Goal: Contribute content

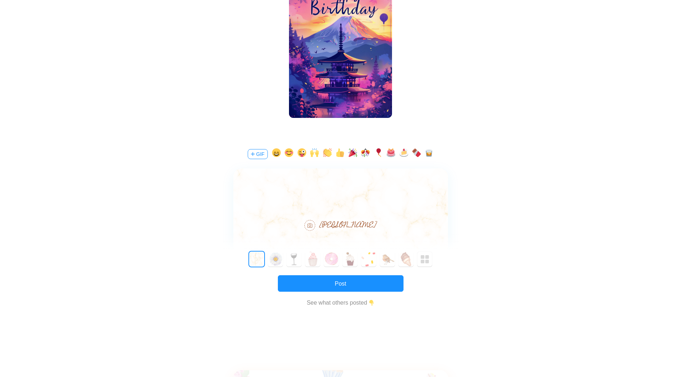
scroll to position [187, 0]
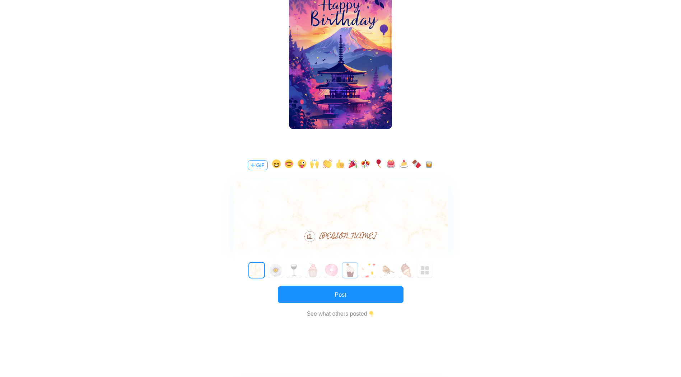
click at [350, 271] on button "5" at bounding box center [349, 270] width 15 height 15
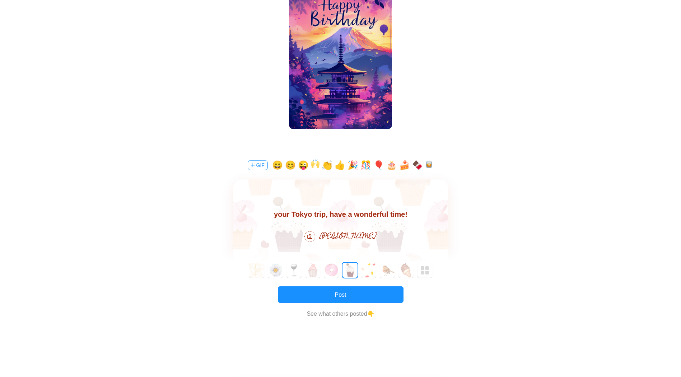
click at [389, 213] on body "Happy Birthday, [PERSON_NAME]! So excited to hear about your Tokyo trip, have a…" at bounding box center [340, 208] width 215 height 23
click at [258, 164] on button "GIF" at bounding box center [258, 165] width 20 height 10
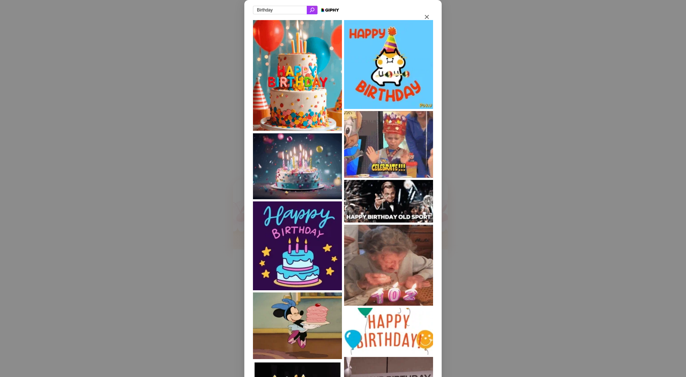
drag, startPoint x: 281, startPoint y: 12, endPoint x: 242, endPoint y: 6, distance: 39.8
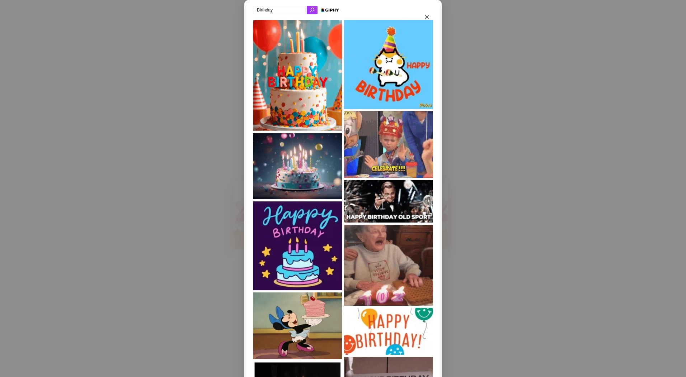
click at [244, 6] on div "Birthday" at bounding box center [342, 268] width 197 height 536
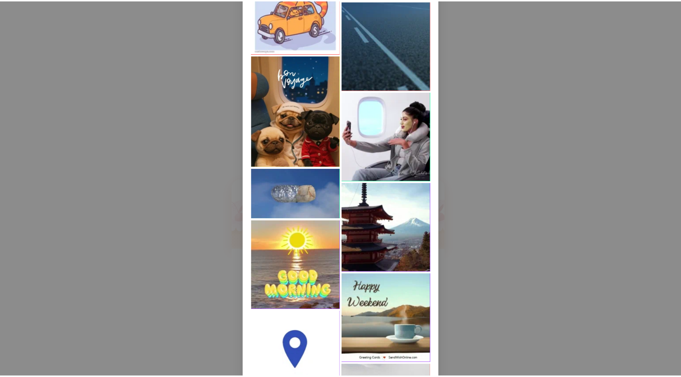
scroll to position [828, 0]
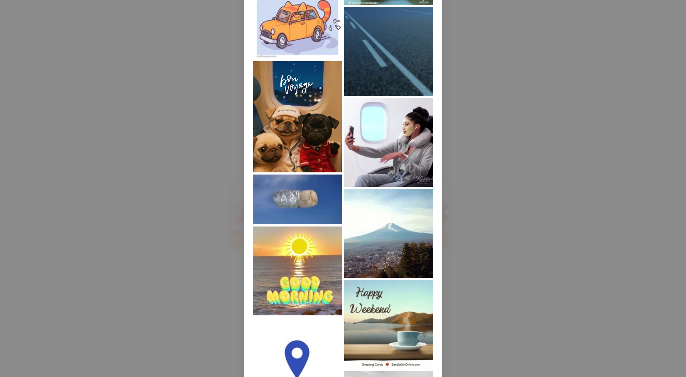
type input "travel"
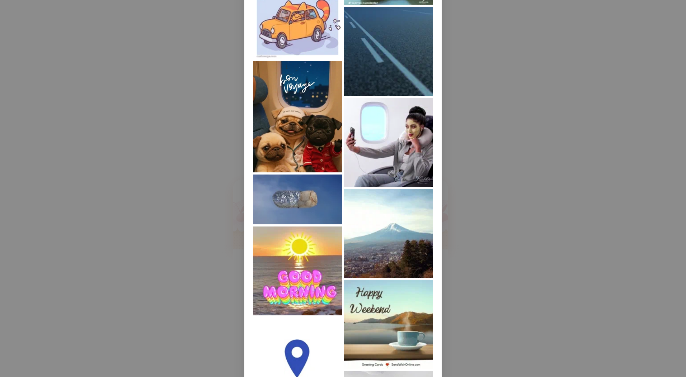
click at [392, 149] on img at bounding box center [388, 142] width 89 height 89
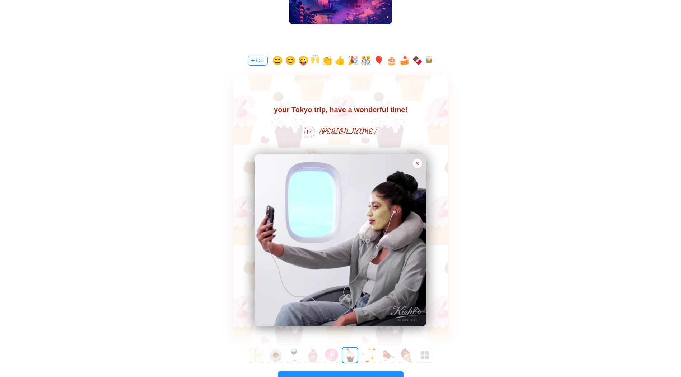
scroll to position [305, 0]
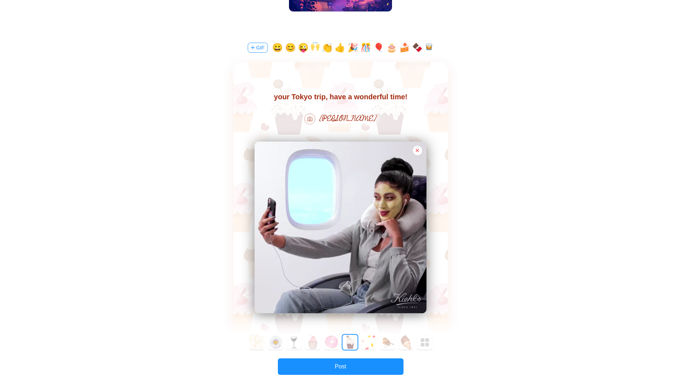
click at [418, 150] on button "button" at bounding box center [417, 150] width 9 height 9
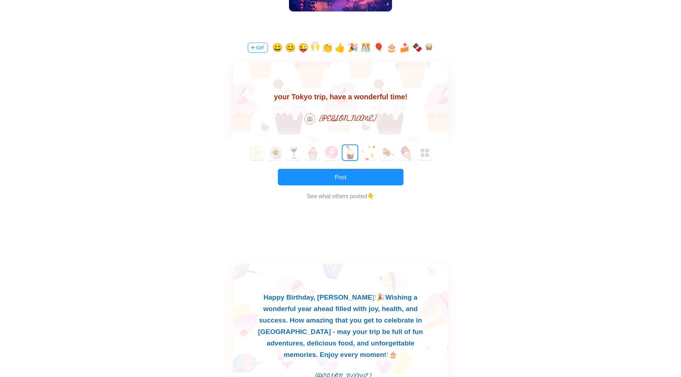
click at [263, 48] on button "GIF" at bounding box center [258, 48] width 20 height 10
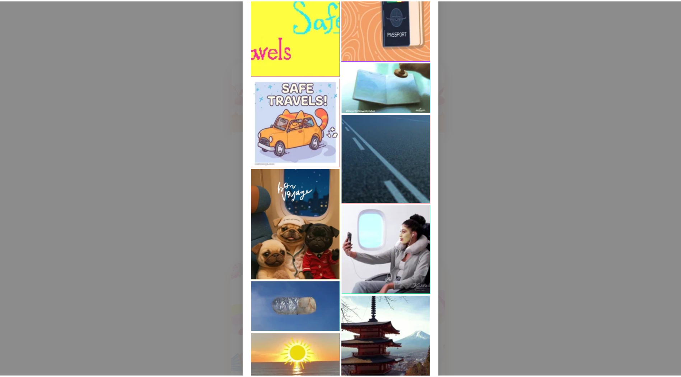
scroll to position [789, 0]
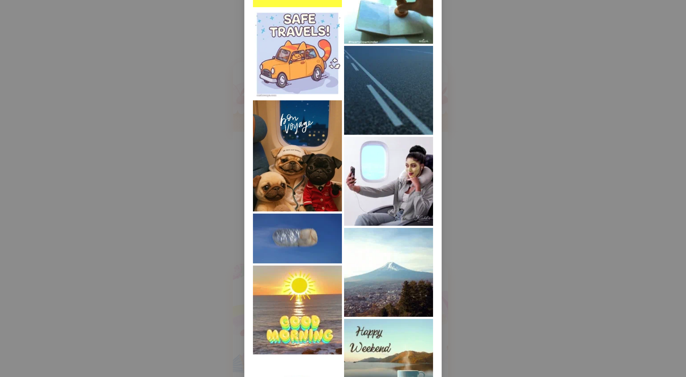
click at [319, 162] on img at bounding box center [297, 155] width 89 height 111
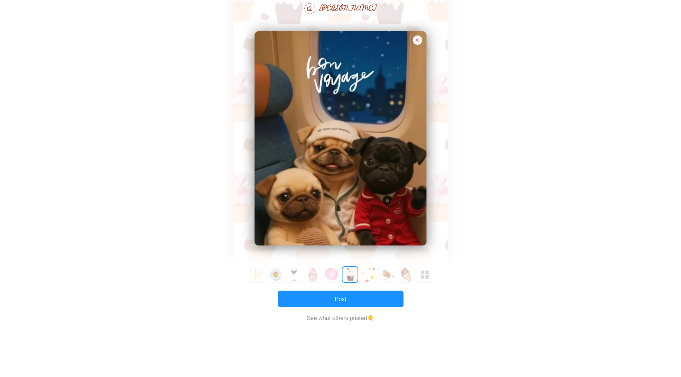
scroll to position [448, 0]
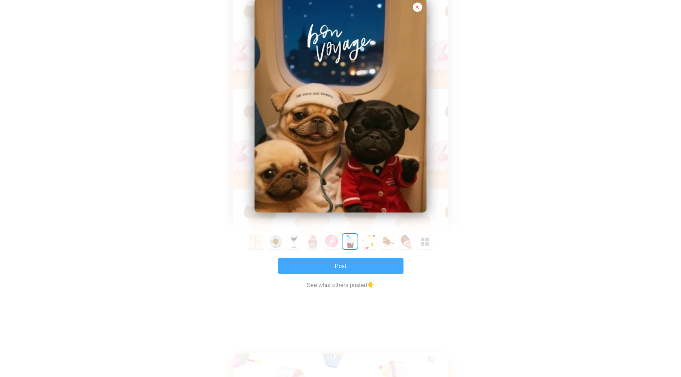
click at [347, 266] on button "Post" at bounding box center [341, 266] width 126 height 17
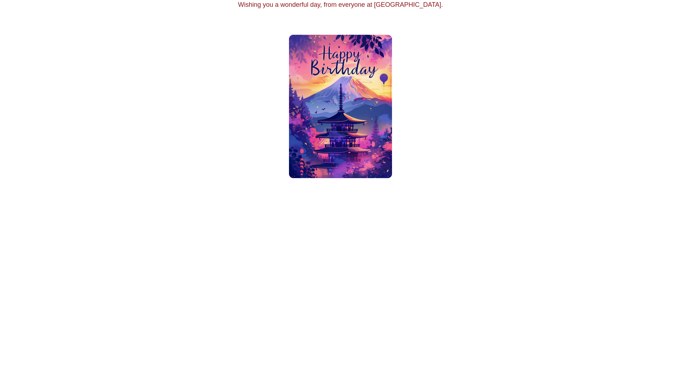
scroll to position [0, 0]
